Goal: Find specific page/section: Find specific page/section

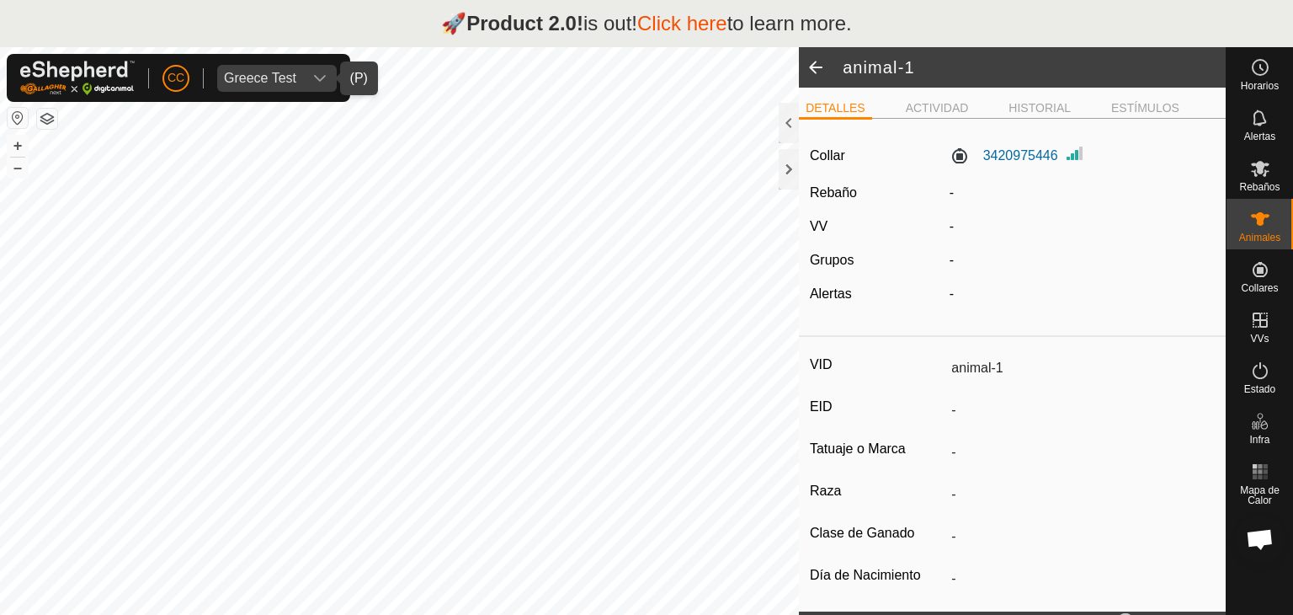
click at [261, 73] on div "Greece Test" at bounding box center [260, 78] width 72 height 13
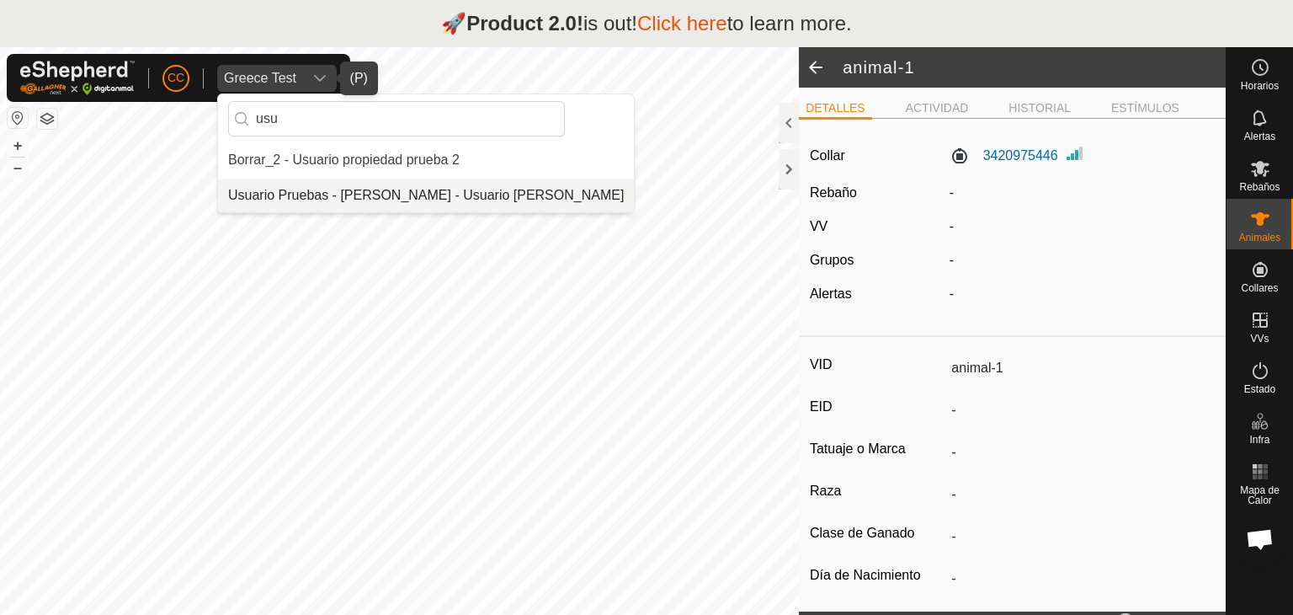
type input "usu"
click at [347, 206] on li "Usuario Pruebas - [PERSON_NAME] - Usuario [PERSON_NAME]" at bounding box center [426, 196] width 416 height 34
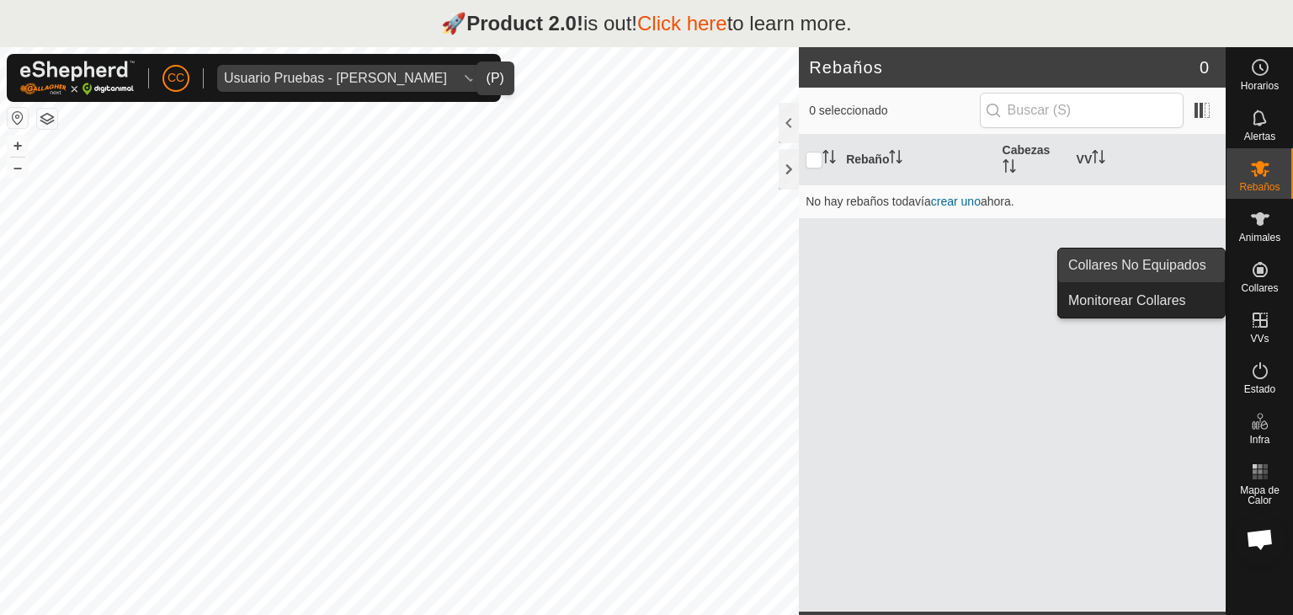
click at [1182, 272] on link "Collares No Equipados" at bounding box center [1141, 265] width 167 height 34
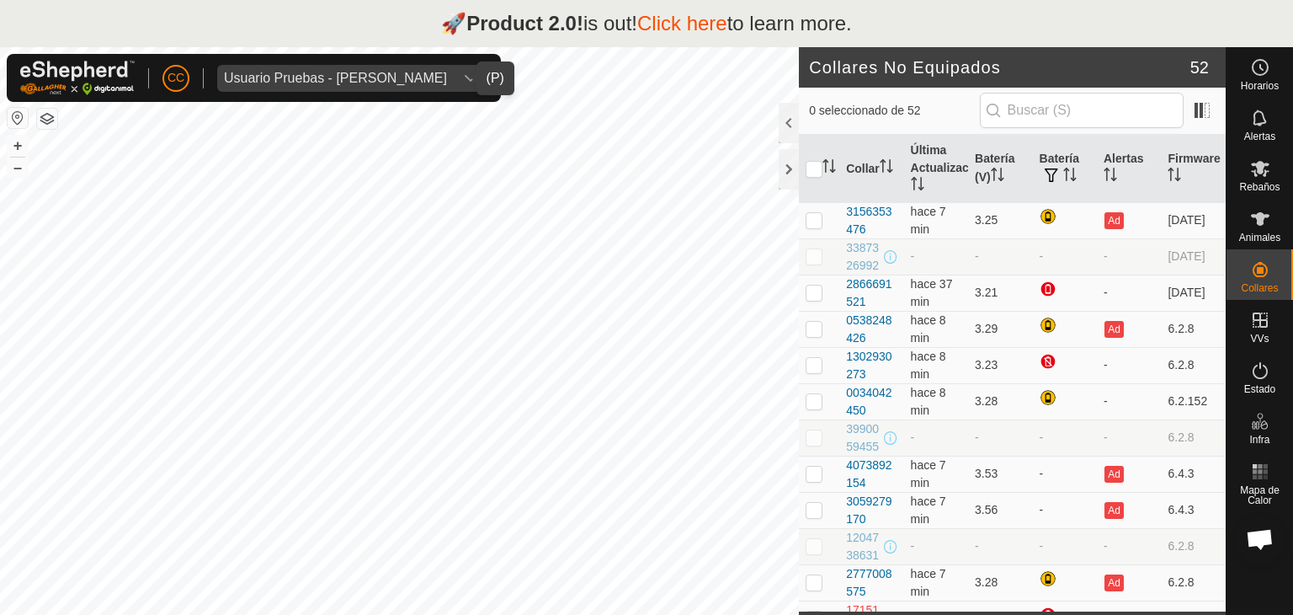
click at [338, 67] on span "Usuario Pruebas - [PERSON_NAME]" at bounding box center [335, 78] width 237 height 27
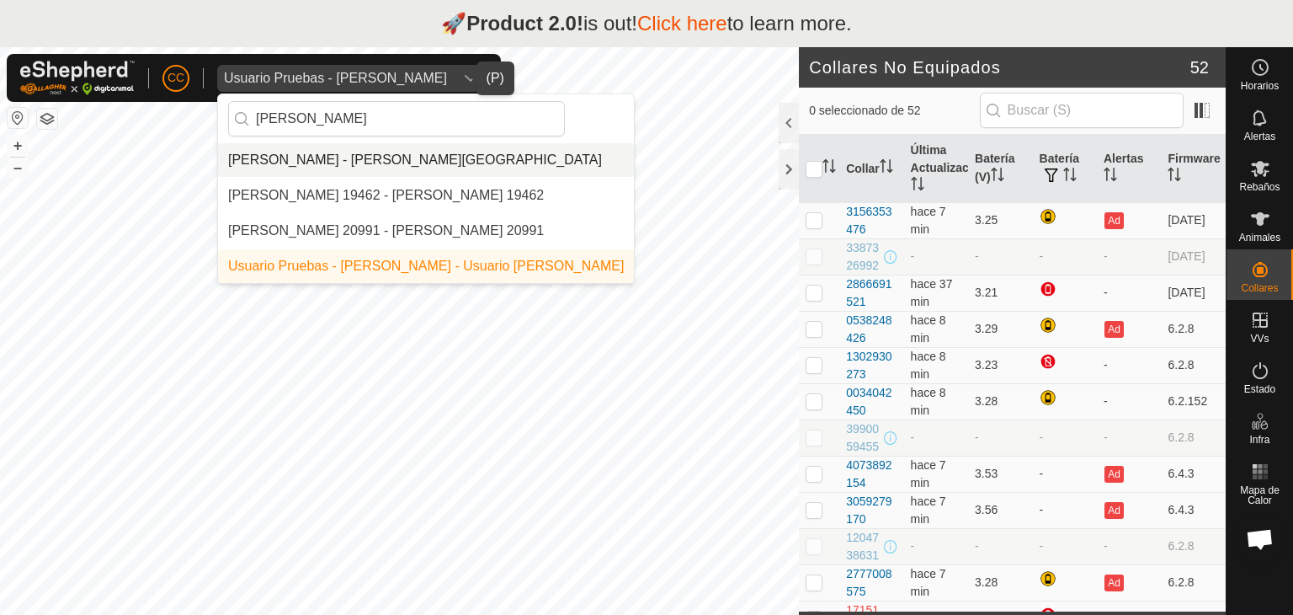
type input "[PERSON_NAME]"
click at [468, 165] on li "[PERSON_NAME] - [PERSON_NAME][GEOGRAPHIC_DATA]" at bounding box center [426, 160] width 416 height 34
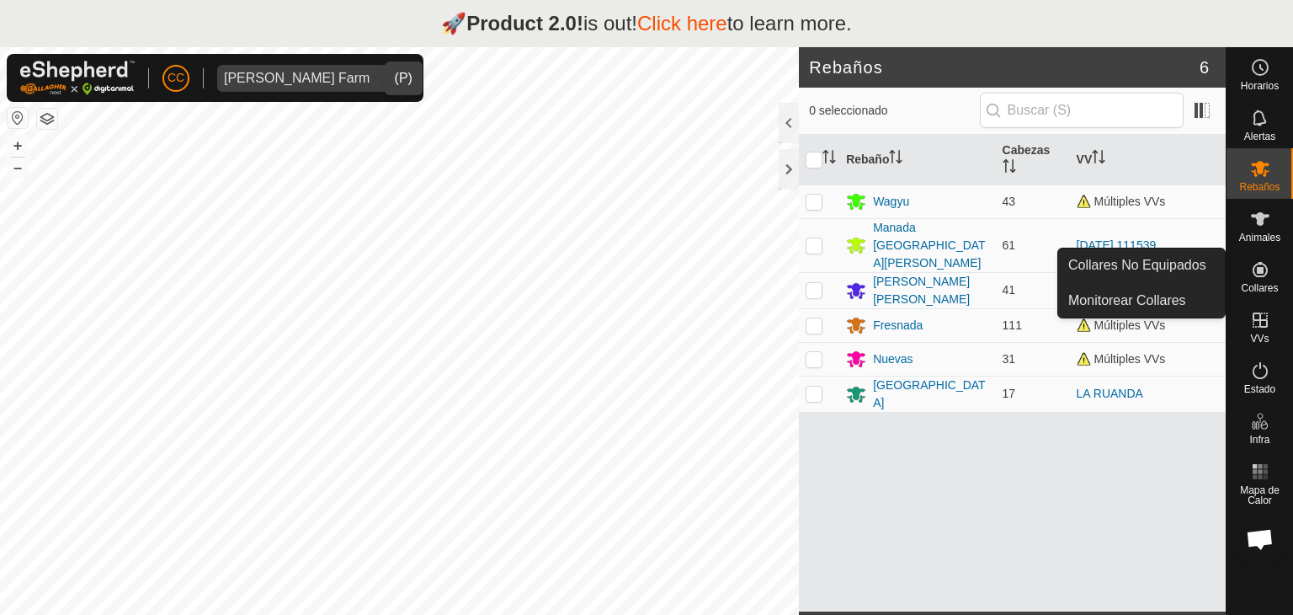
click at [1187, 267] on link "Collares No Equipados" at bounding box center [1141, 265] width 167 height 34
